Goal: Find specific page/section: Find specific page/section

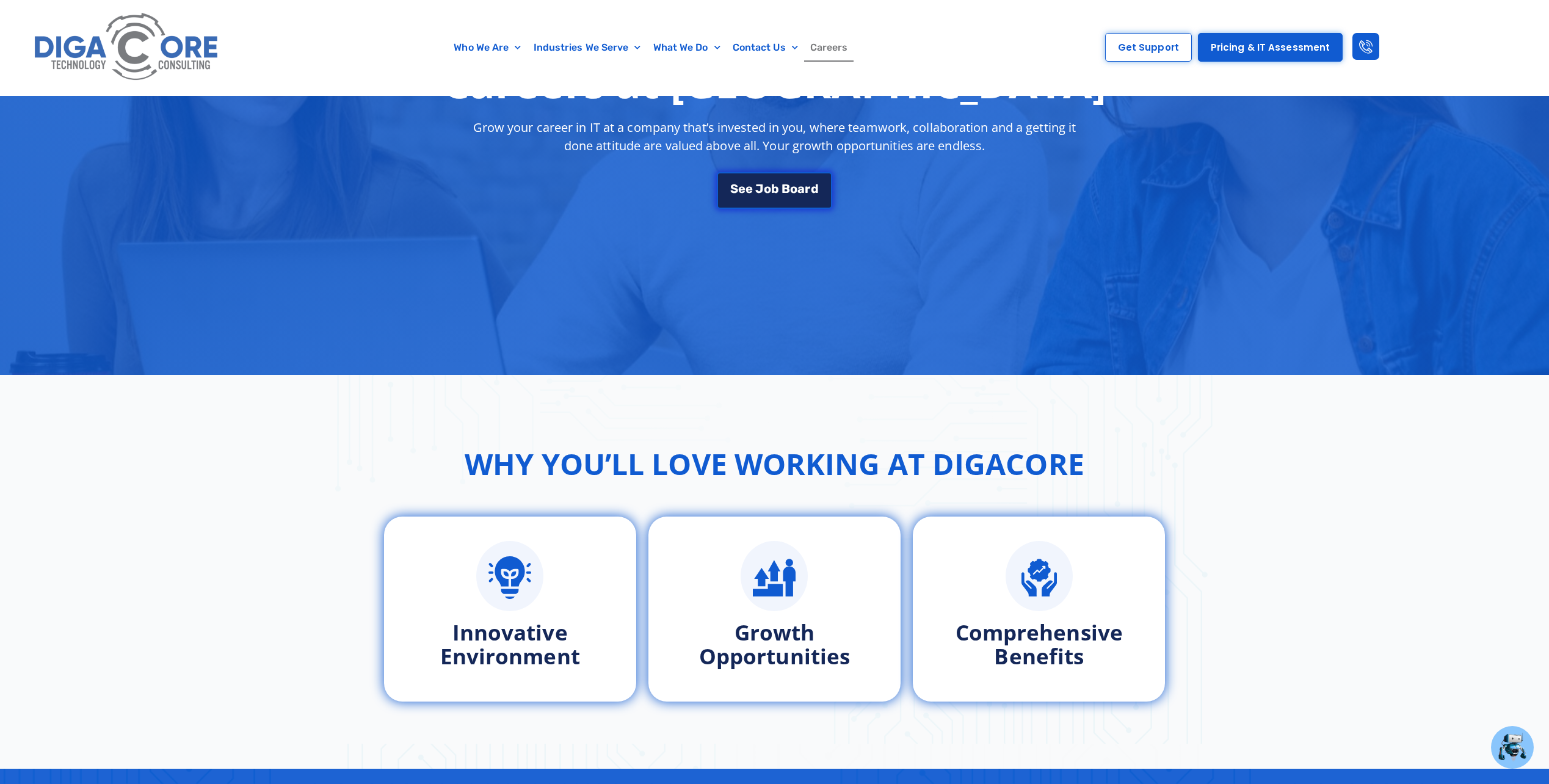
click at [805, 193] on span "a" at bounding box center [801, 188] width 8 height 12
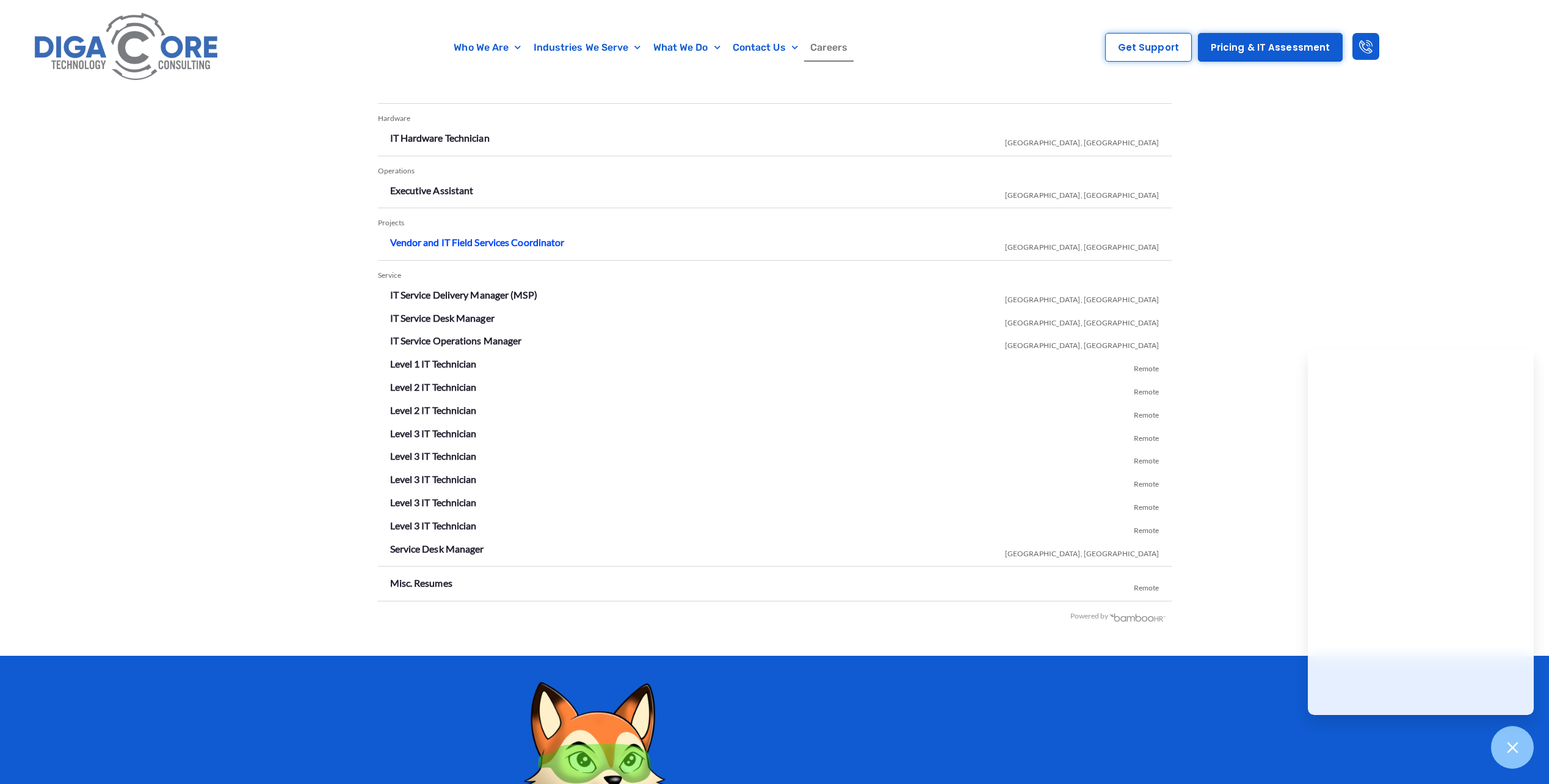
click at [538, 236] on link "Vendor and IT Field Services Coordinator" at bounding box center [477, 241] width 175 height 12
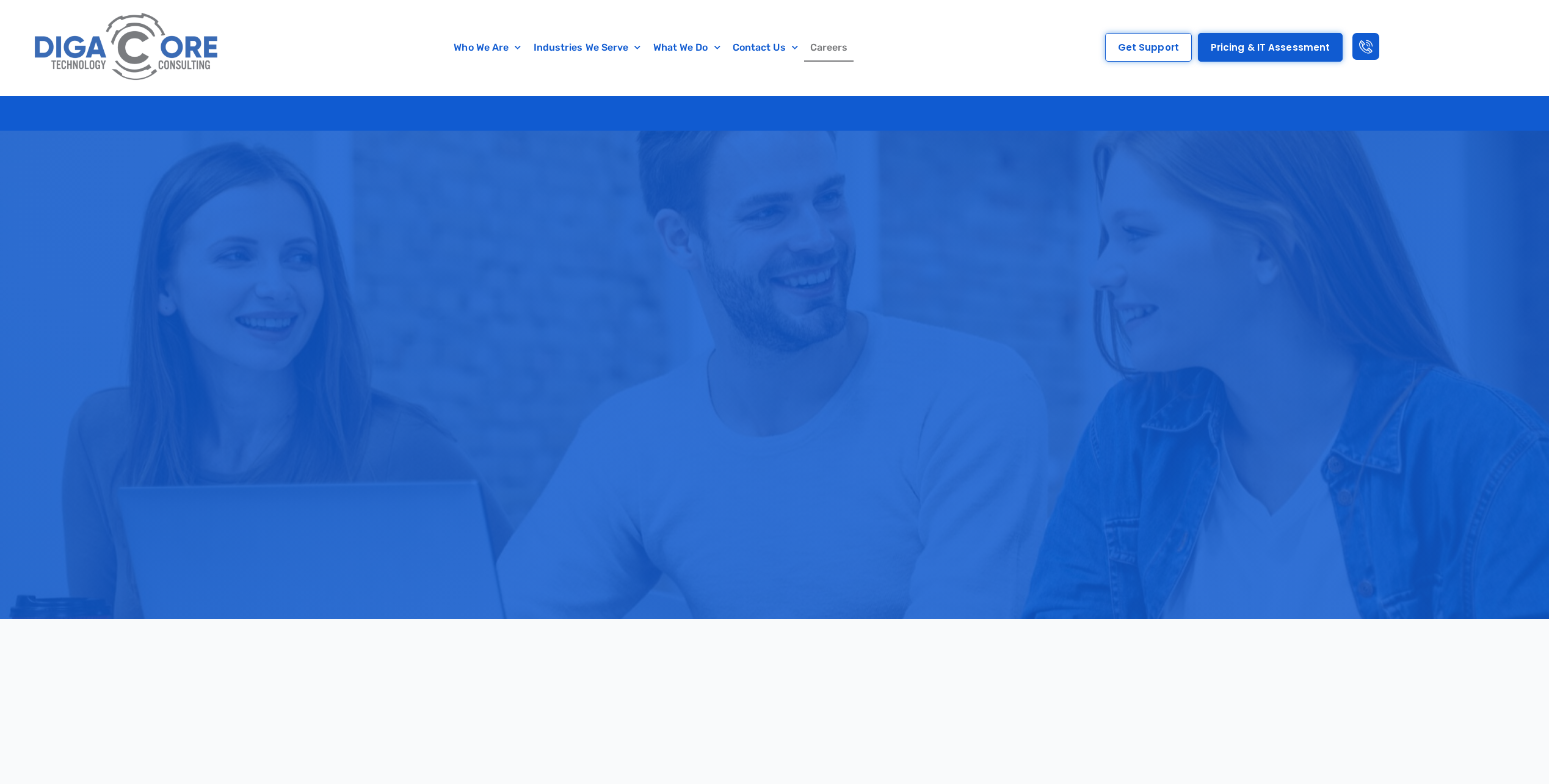
scroll to position [2170, 0]
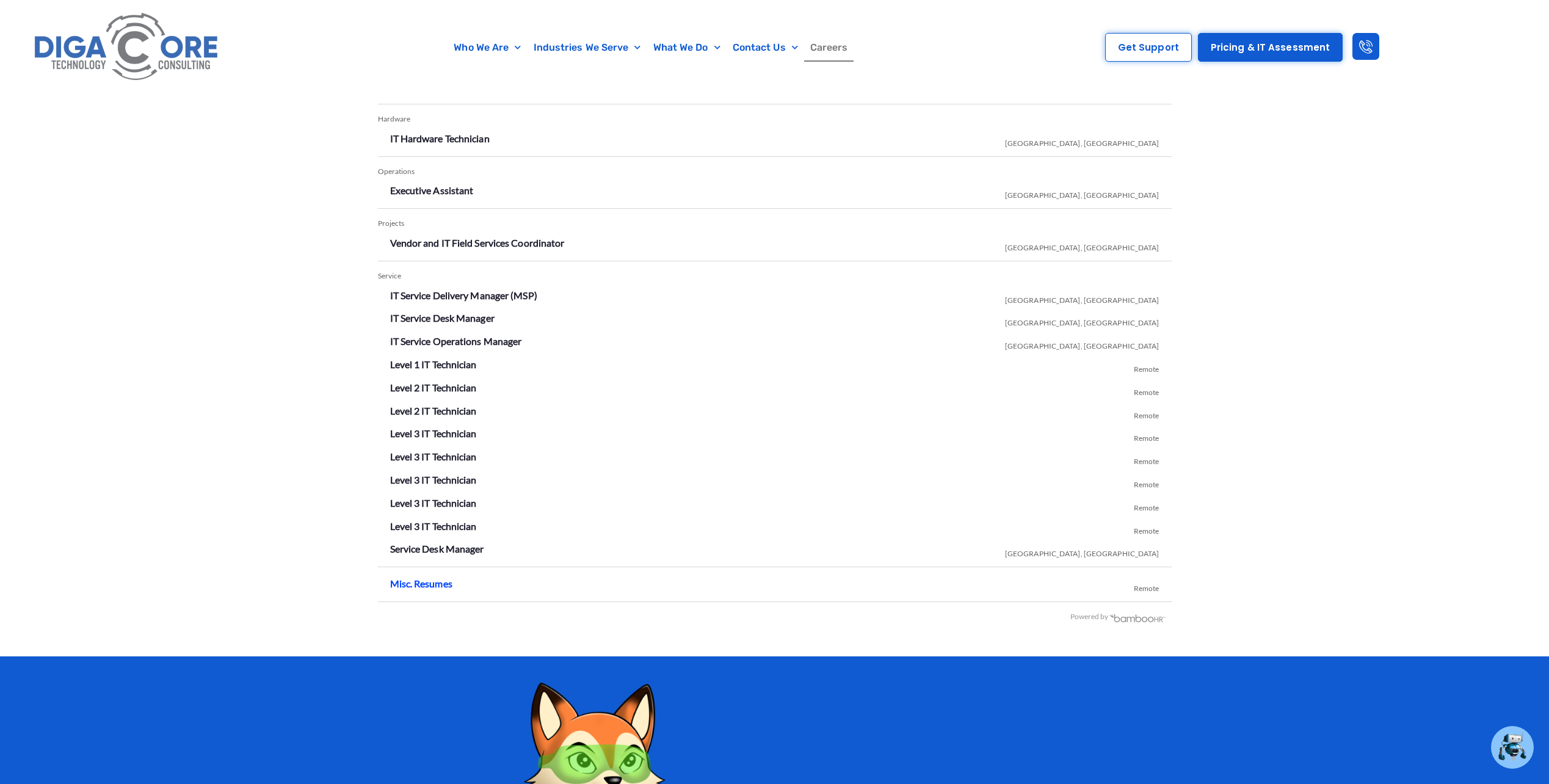
click at [430, 577] on link "Misc. Resumes" at bounding box center [421, 583] width 62 height 12
